Goal: Task Accomplishment & Management: Use online tool/utility

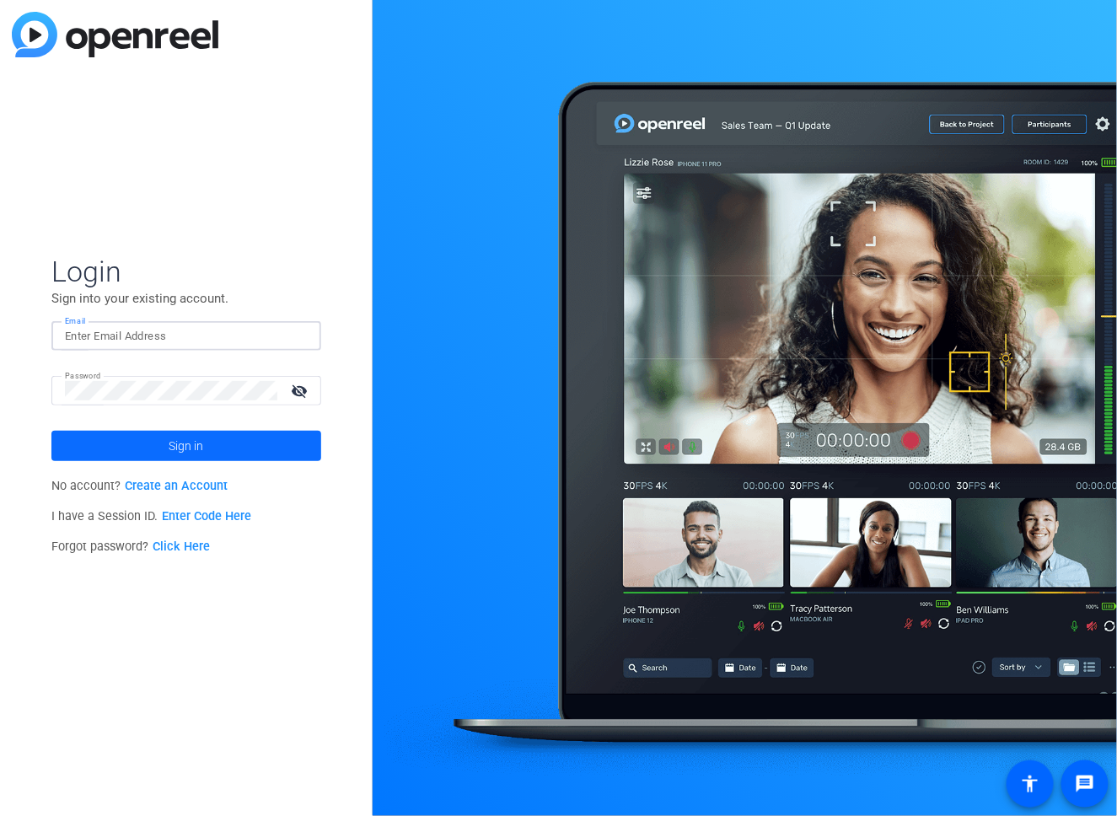
type input "[EMAIL_ADDRESS][DOMAIN_NAME]"
click at [229, 443] on span at bounding box center [186, 446] width 270 height 40
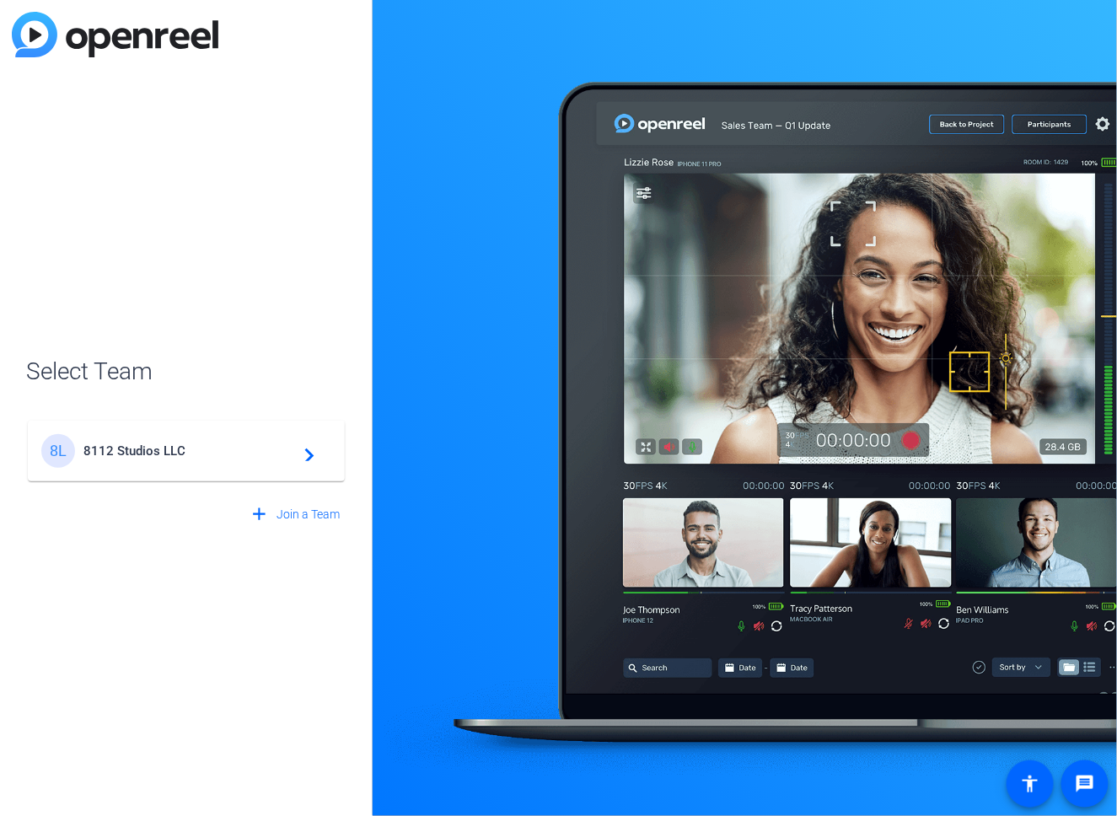
click at [230, 443] on span "8112 Studios LLC" at bounding box center [188, 450] width 211 height 15
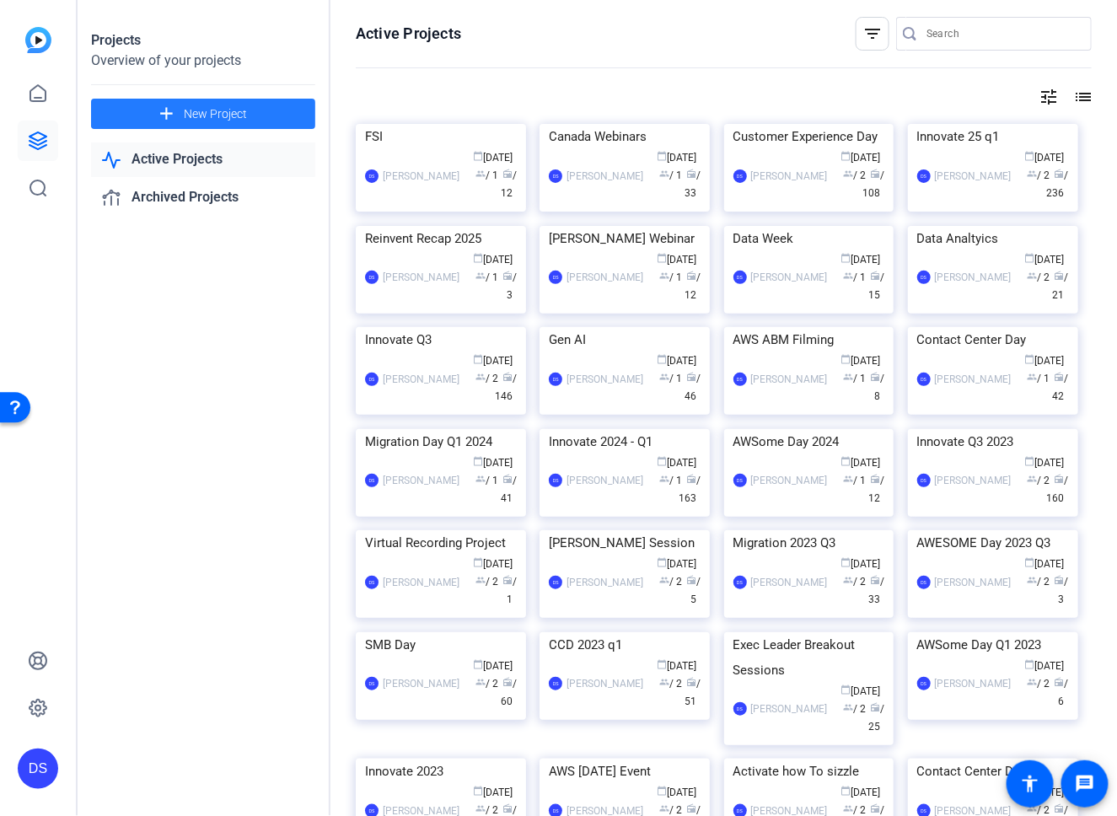
click at [256, 110] on span at bounding box center [203, 114] width 224 height 40
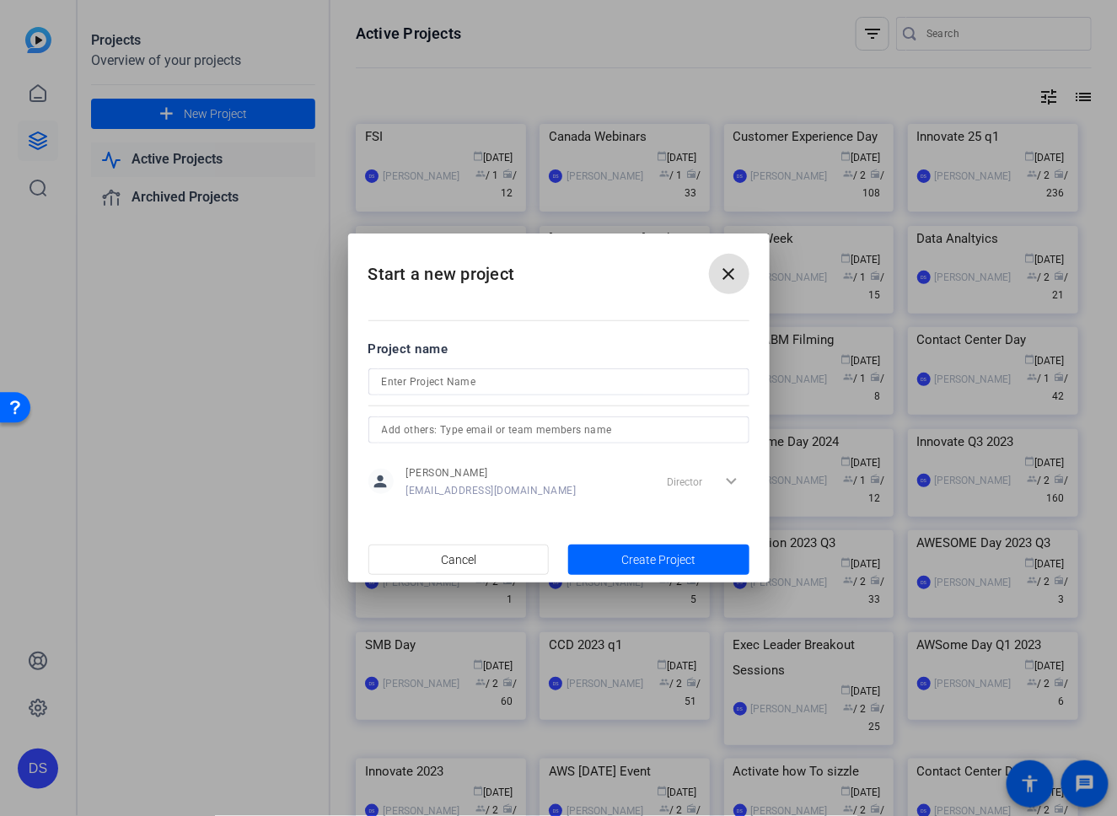
click at [398, 385] on input at bounding box center [559, 382] width 354 height 20
type input "FC October"
click at [669, 554] on span "Create Project" at bounding box center [658, 560] width 74 height 18
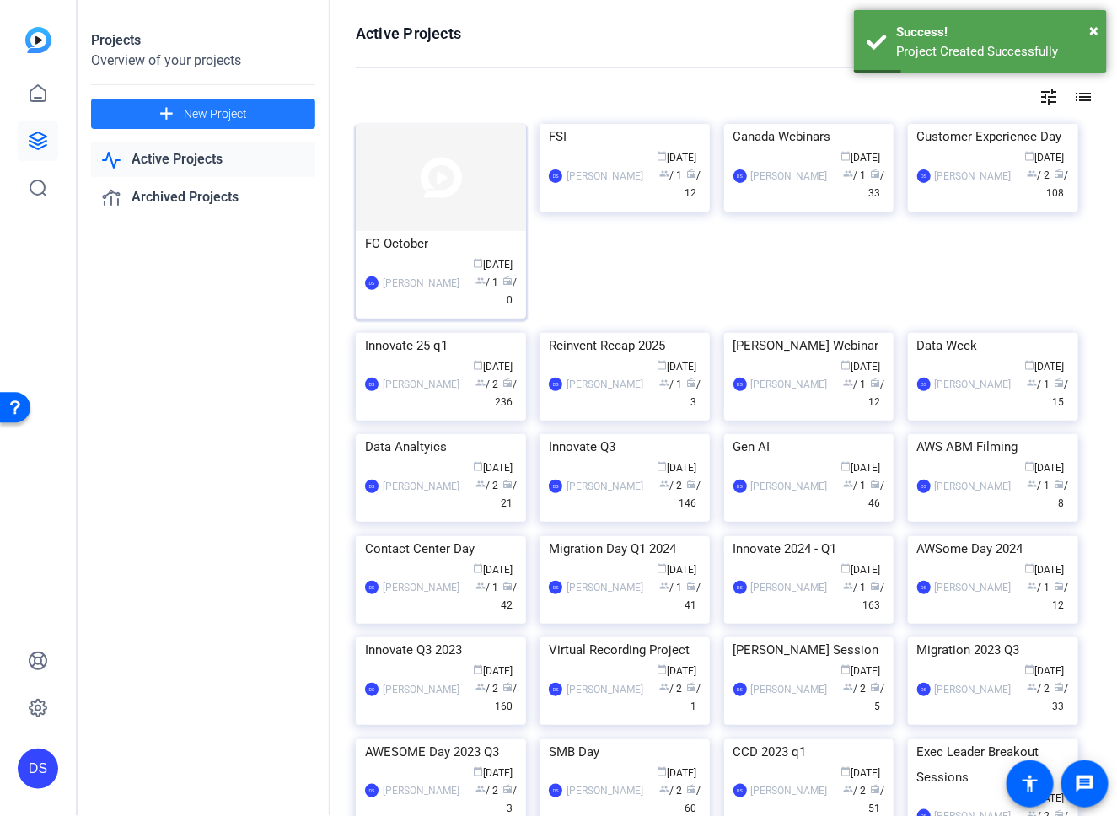
click at [430, 252] on div "FC October" at bounding box center [441, 243] width 152 height 25
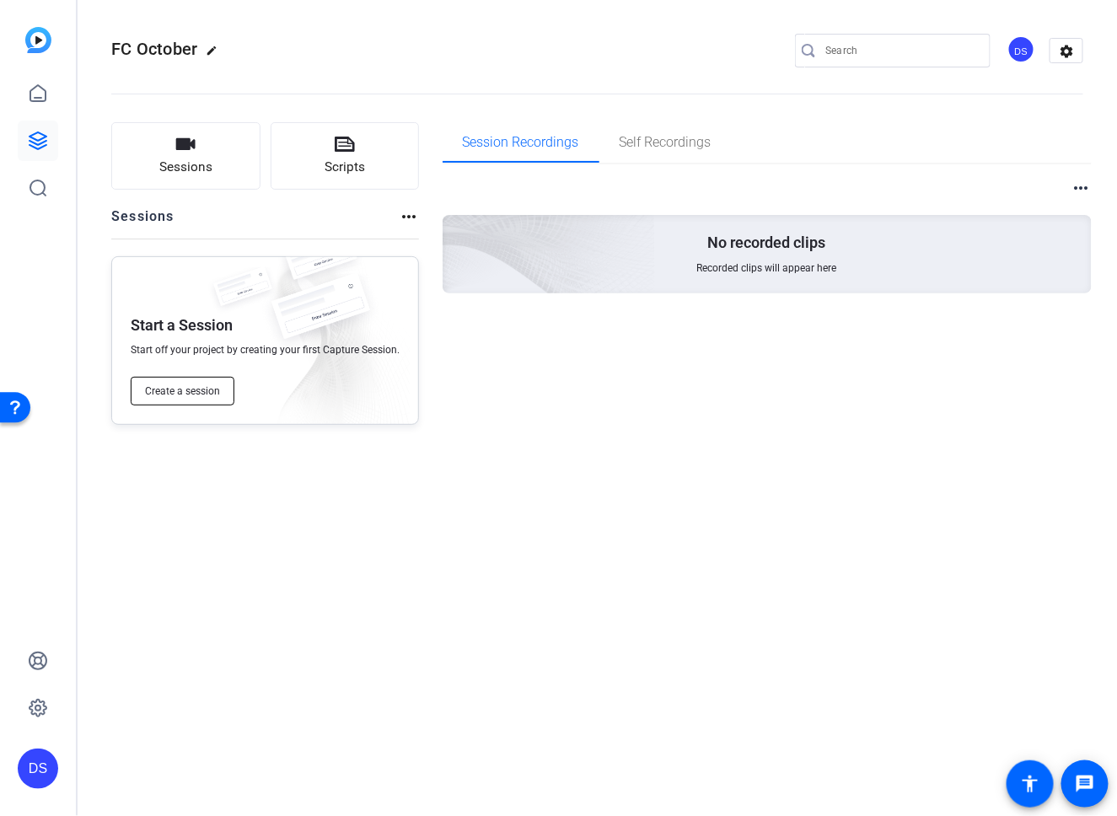
click at [169, 392] on span "Create a session" at bounding box center [182, 390] width 75 height 13
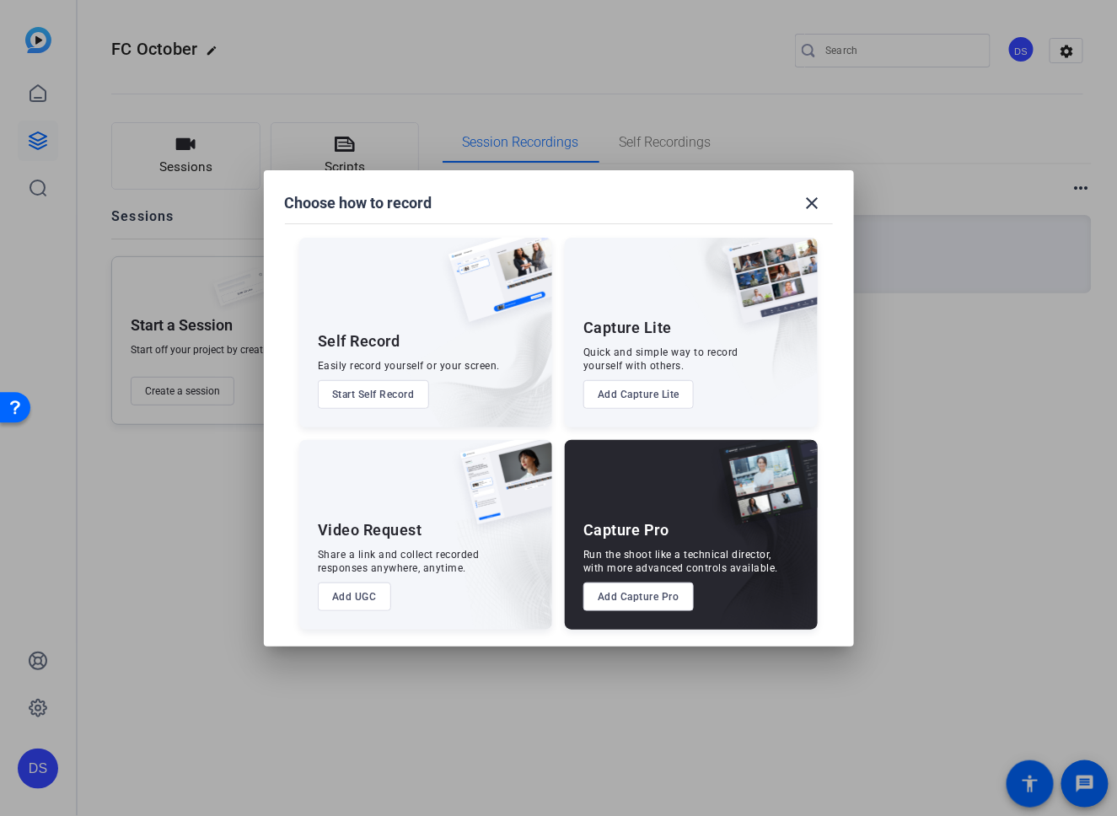
click at [610, 594] on button "Add Capture Pro" at bounding box center [638, 596] width 110 height 29
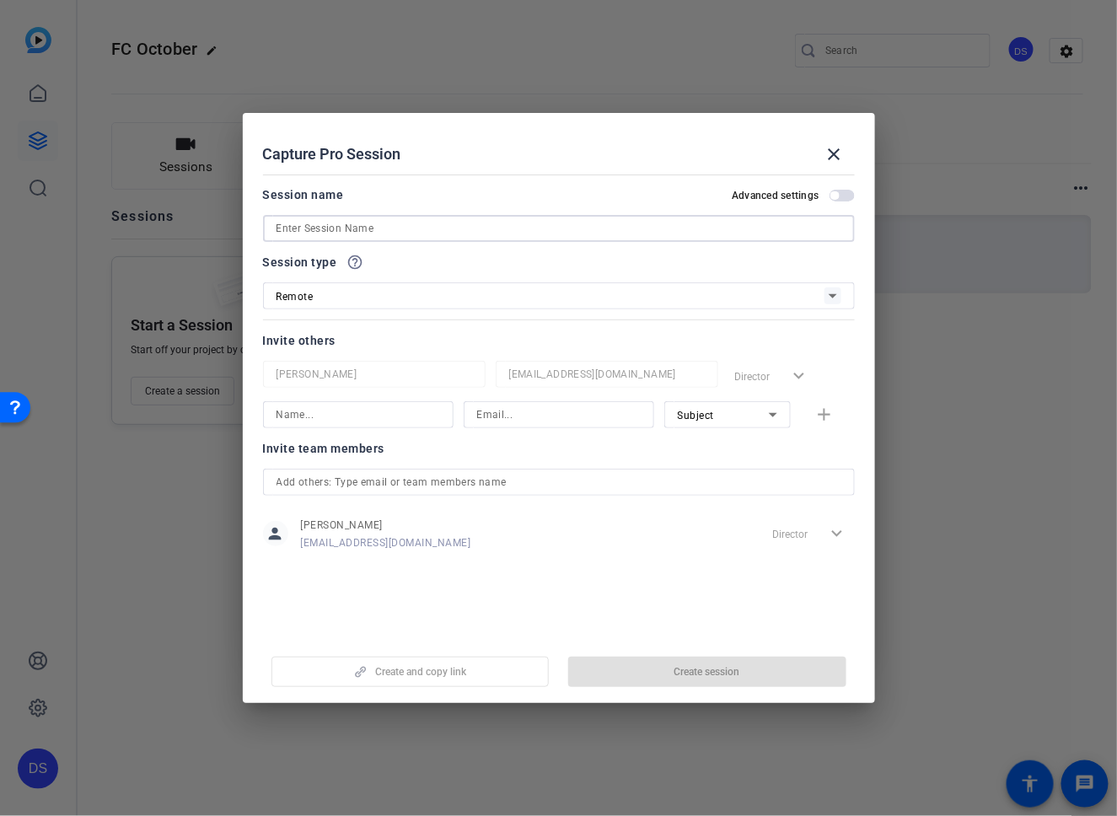
click at [551, 230] on input at bounding box center [558, 228] width 565 height 20
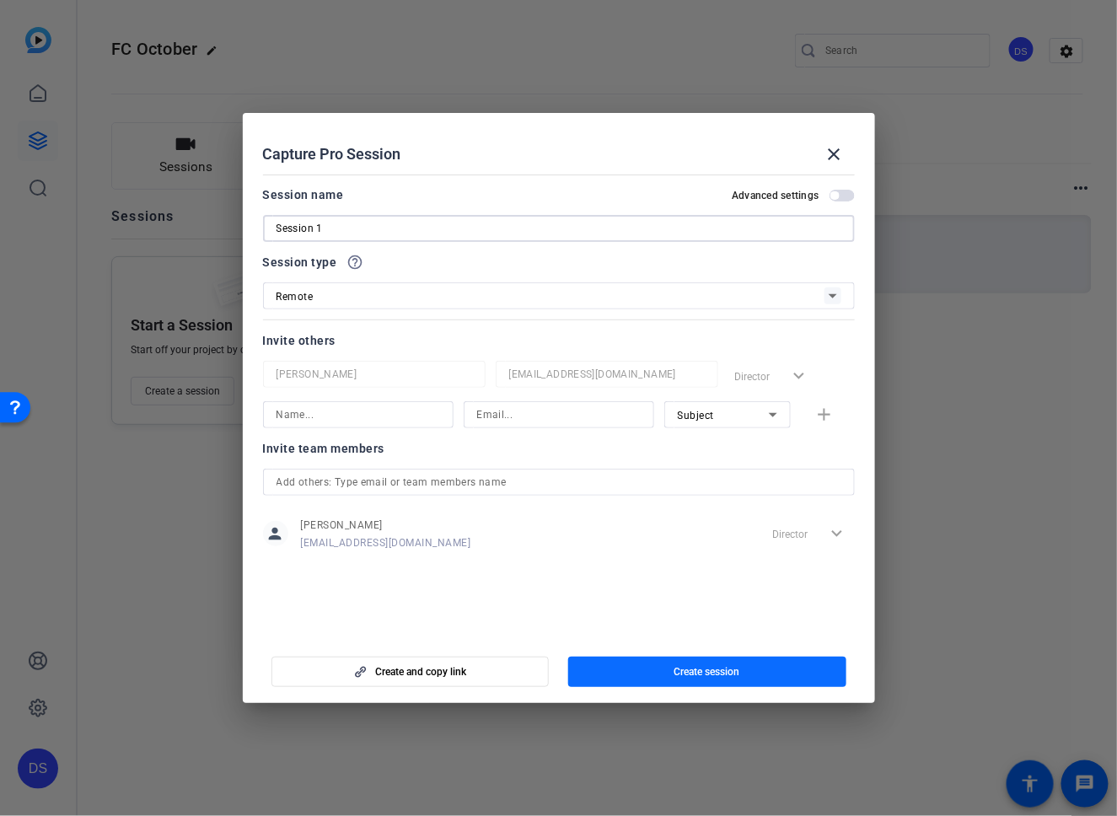
type input "Session 1"
click at [717, 662] on span "button" at bounding box center [707, 672] width 278 height 40
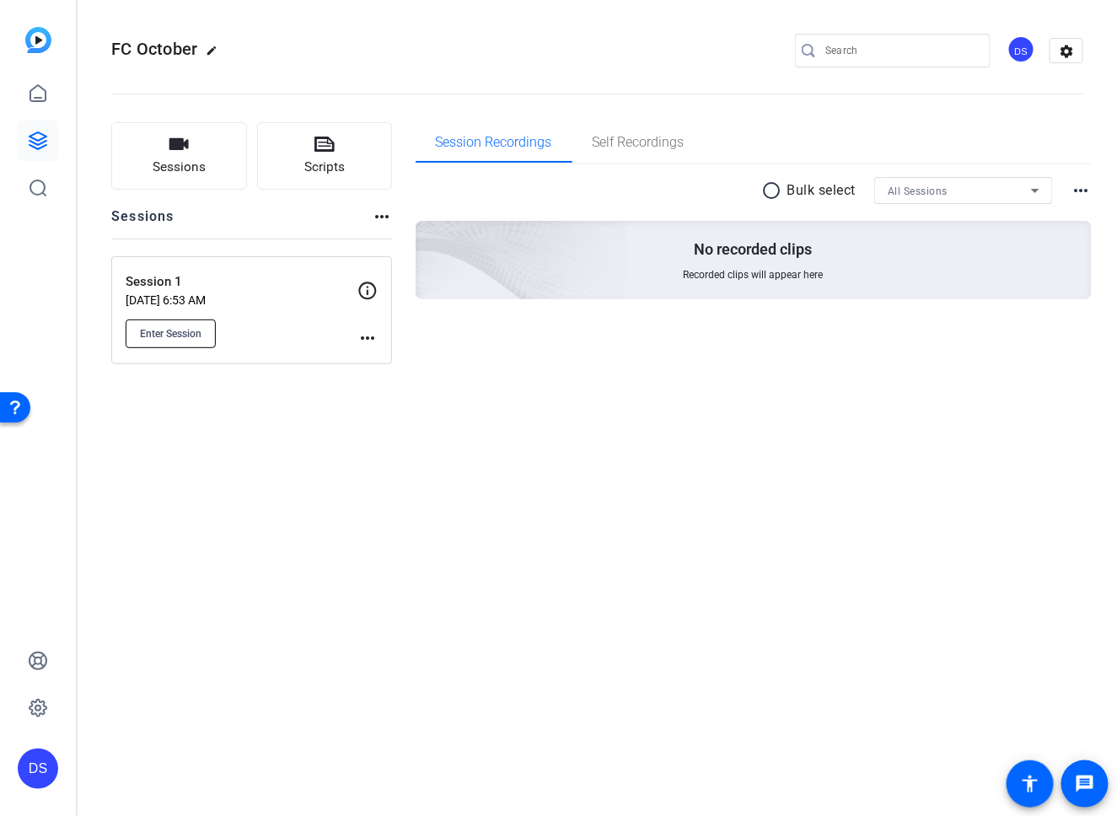
click at [201, 325] on button "Enter Session" at bounding box center [171, 333] width 90 height 29
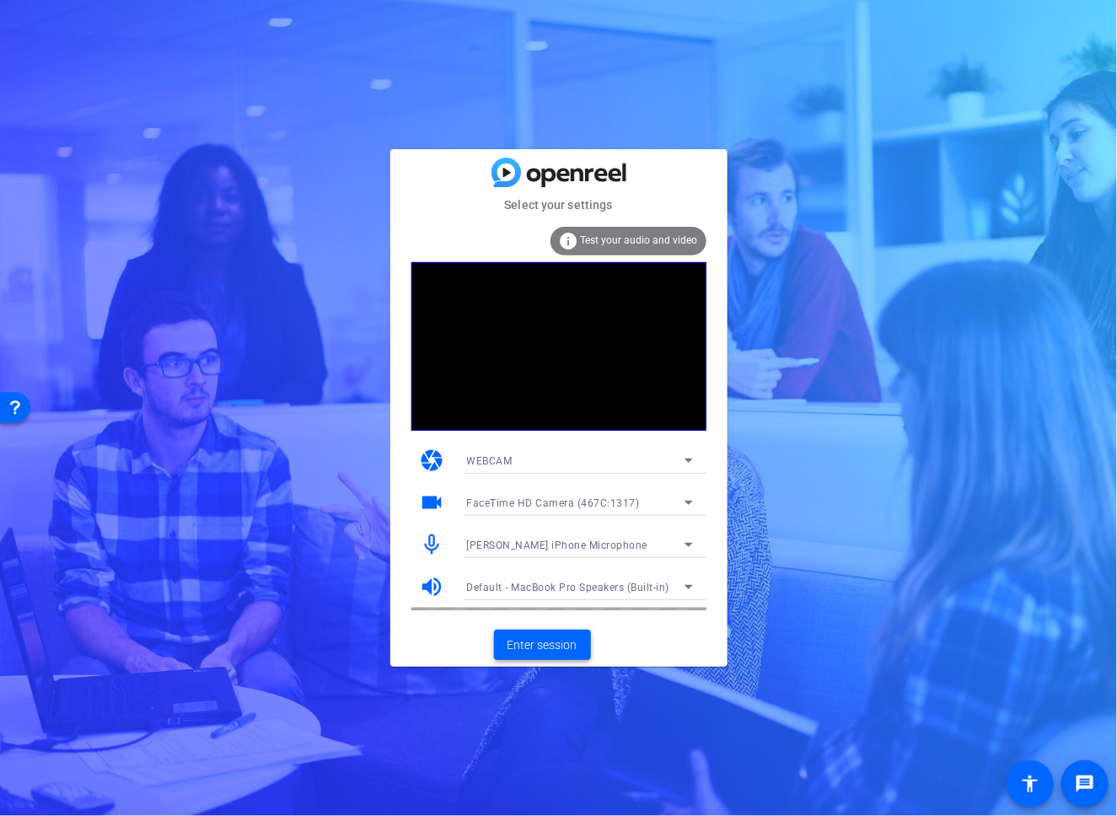
click at [564, 640] on span "Enter session" at bounding box center [542, 645] width 70 height 18
